Goal: Information Seeking & Learning: Find specific fact

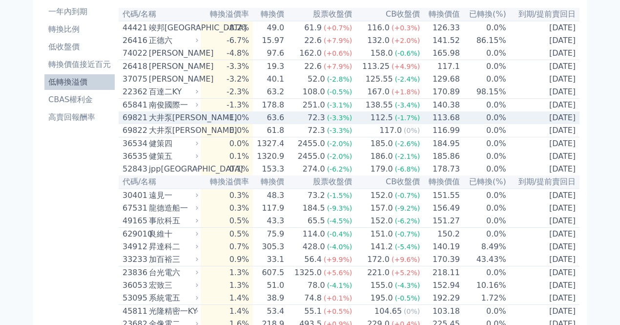
scroll to position [98, 0]
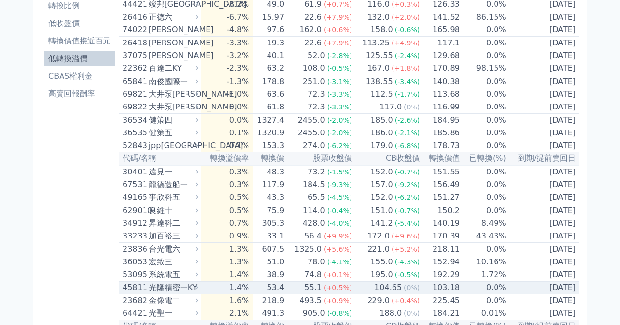
click at [188, 293] on div "光隆精密一KY" at bounding box center [172, 288] width 47 height 12
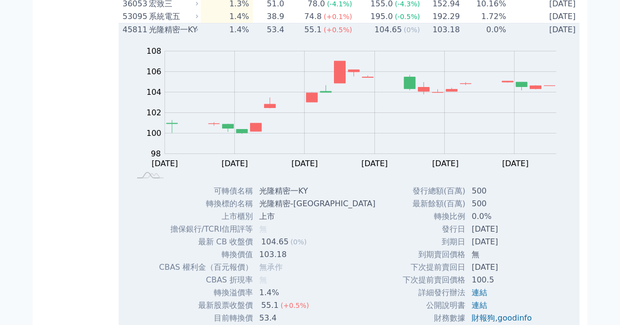
scroll to position [358, 0]
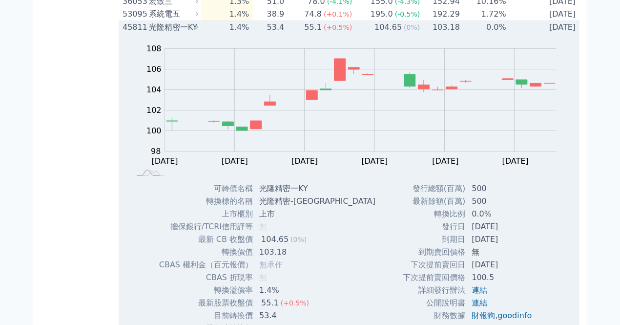
click at [261, 195] on td "光隆精密一KY" at bounding box center [318, 188] width 130 height 13
click at [308, 195] on td "光隆精密一KY" at bounding box center [318, 188] width 130 height 13
copy td "光隆精密一KY"
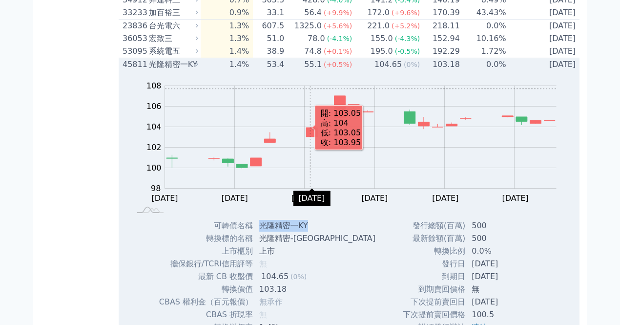
scroll to position [325, 0]
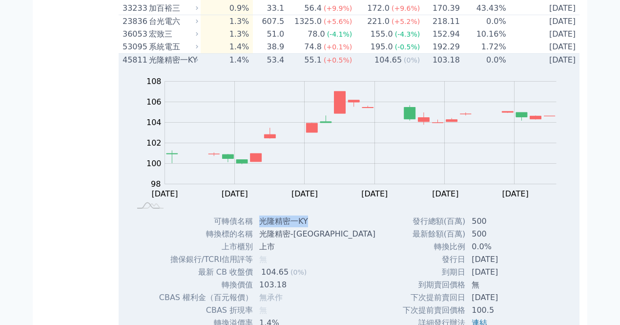
click at [260, 227] on td "光隆精密一KY" at bounding box center [318, 221] width 130 height 13
click at [149, 66] on div "45811 光隆精密一KY" at bounding box center [158, 60] width 71 height 12
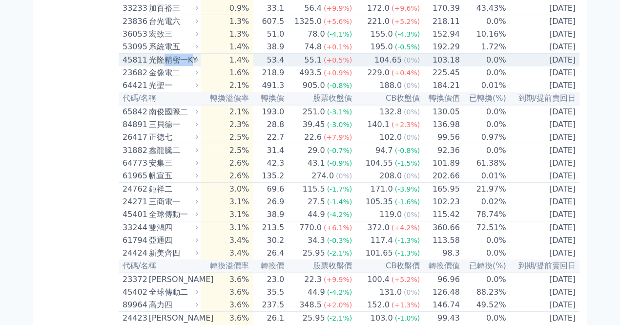
drag, startPoint x: 172, startPoint y: 79, endPoint x: 191, endPoint y: 80, distance: 19.5
click at [191, 66] on div "光隆精密一KY" at bounding box center [172, 60] width 47 height 12
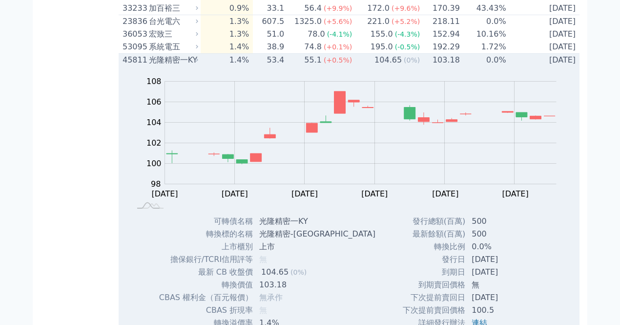
click at [150, 66] on div "光隆精密一KY" at bounding box center [172, 60] width 47 height 12
click at [196, 66] on div "光隆精密一KY" at bounding box center [172, 60] width 47 height 12
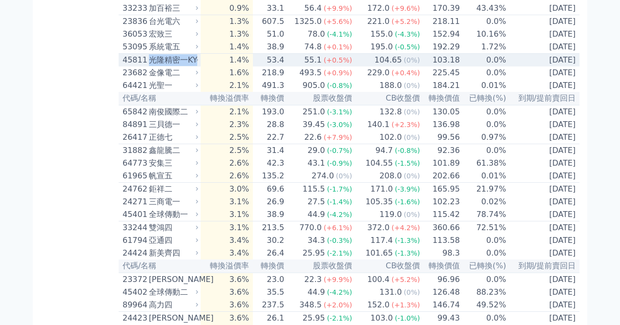
click at [196, 66] on div "光隆精密一KY" at bounding box center [172, 60] width 47 height 12
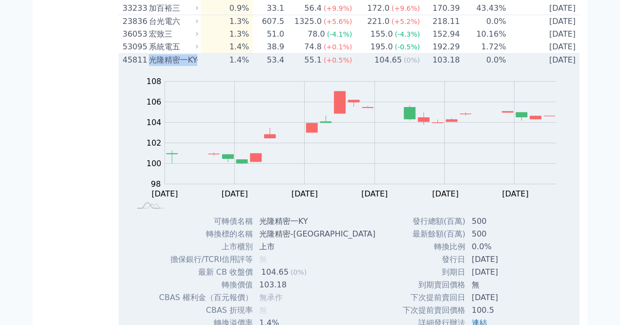
copy div "光隆精密一KY"
click at [158, 66] on div "光隆精密一KY" at bounding box center [172, 60] width 47 height 12
click at [175, 66] on div "光隆精密一KY" at bounding box center [172, 60] width 47 height 12
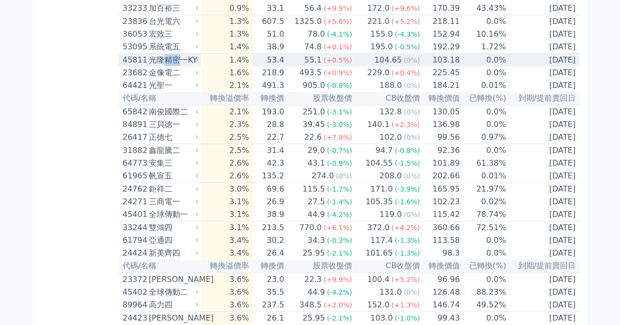
click at [175, 66] on div "光隆精密一KY" at bounding box center [172, 60] width 47 height 12
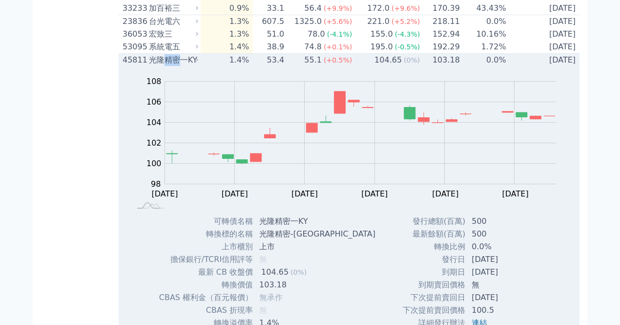
click at [175, 66] on div "光隆精密一KY" at bounding box center [172, 60] width 47 height 12
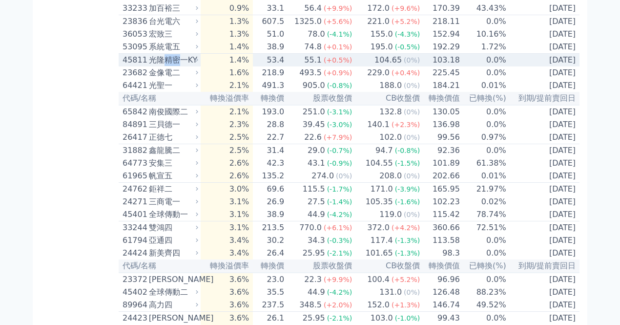
click at [175, 66] on div "光隆精密一KY" at bounding box center [172, 60] width 47 height 12
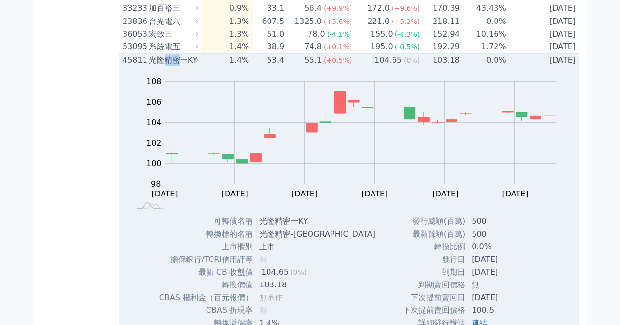
click at [175, 66] on div "光隆精密一KY" at bounding box center [172, 60] width 47 height 12
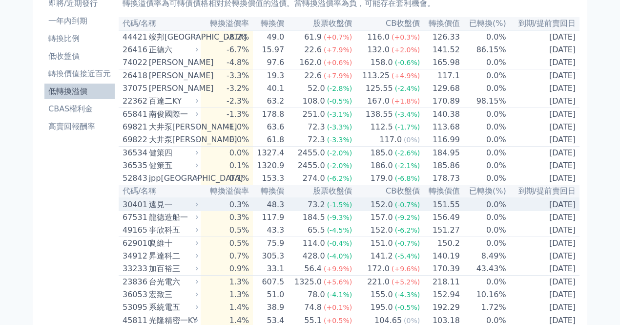
scroll to position [0, 0]
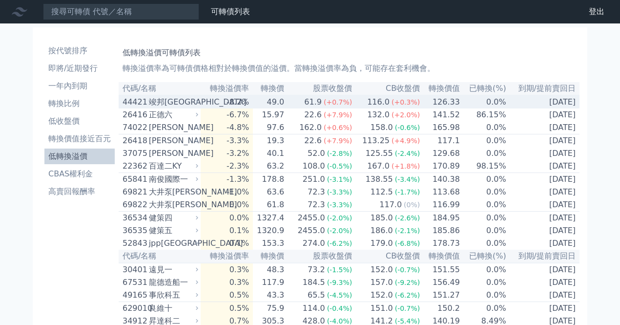
click at [156, 101] on div "竣邦[GEOGRAPHIC_DATA]" at bounding box center [172, 102] width 47 height 12
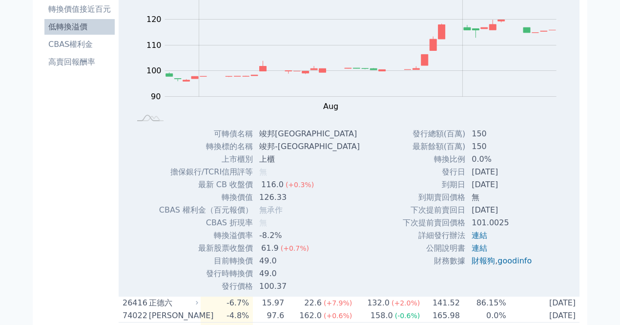
scroll to position [130, 0]
